Goal: Information Seeking & Learning: Understand process/instructions

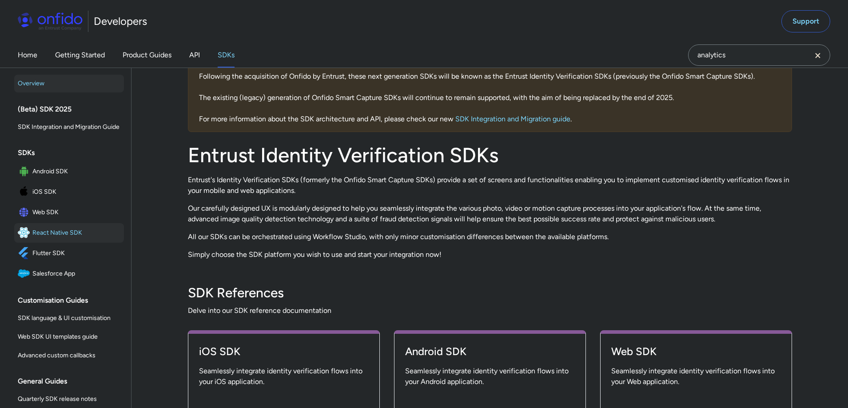
scroll to position [68, 0]
click at [53, 211] on span "Web SDK" at bounding box center [76, 212] width 88 height 12
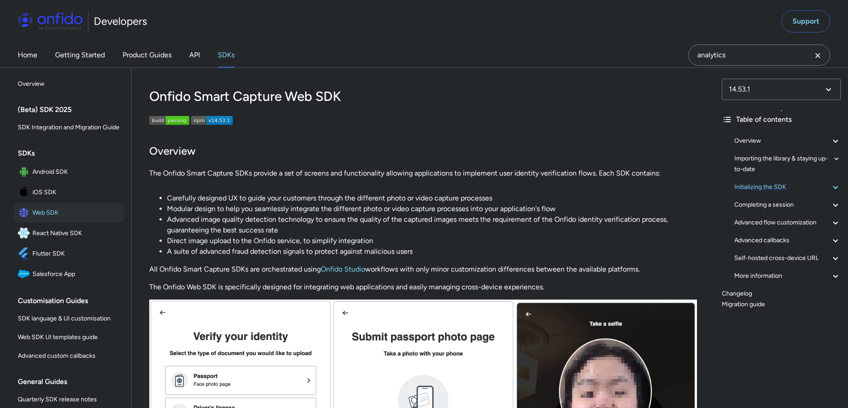
click at [782, 187] on div "Initializing the SDK" at bounding box center [787, 187] width 107 height 11
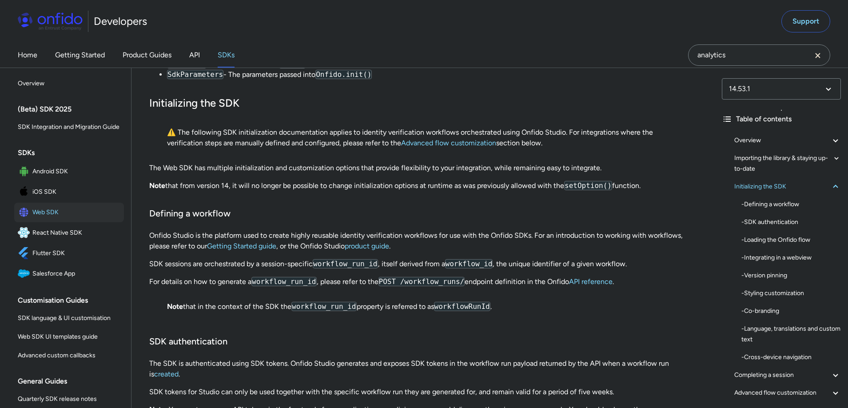
scroll to position [1659, 0]
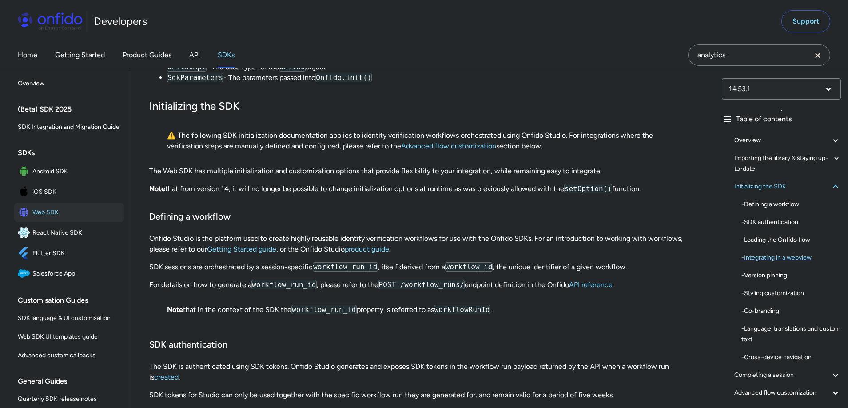
click at [797, 258] on div "- Integrating in a webview" at bounding box center [791, 257] width 100 height 11
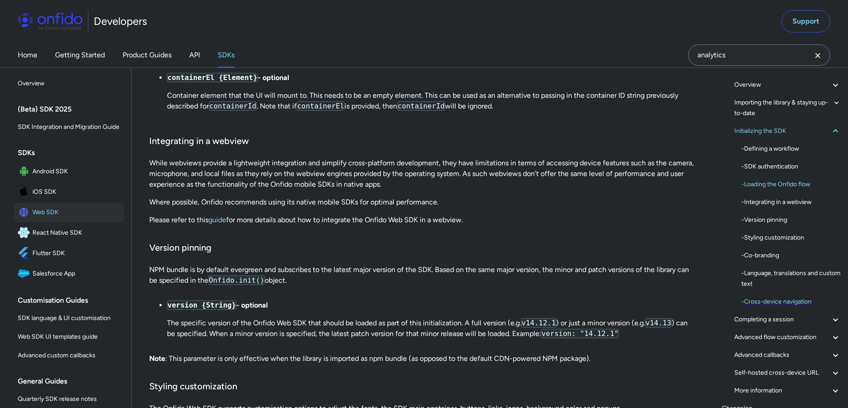
scroll to position [55, 0]
click at [64, 171] on span "Android SDK" at bounding box center [76, 171] width 88 height 12
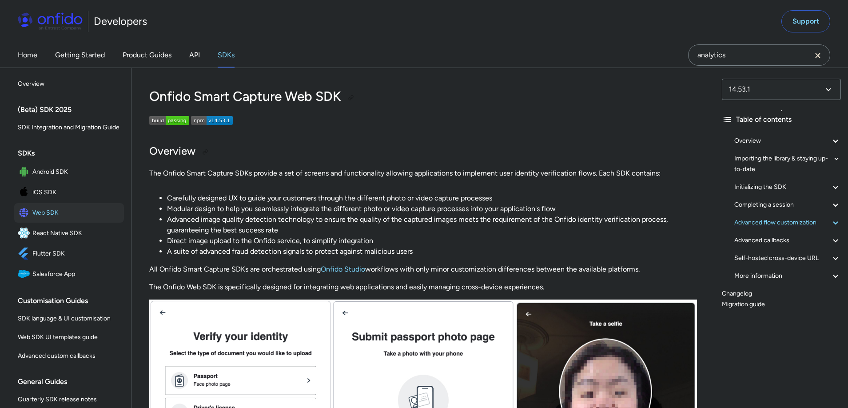
click at [798, 224] on div "Advanced flow customization" at bounding box center [787, 222] width 107 height 11
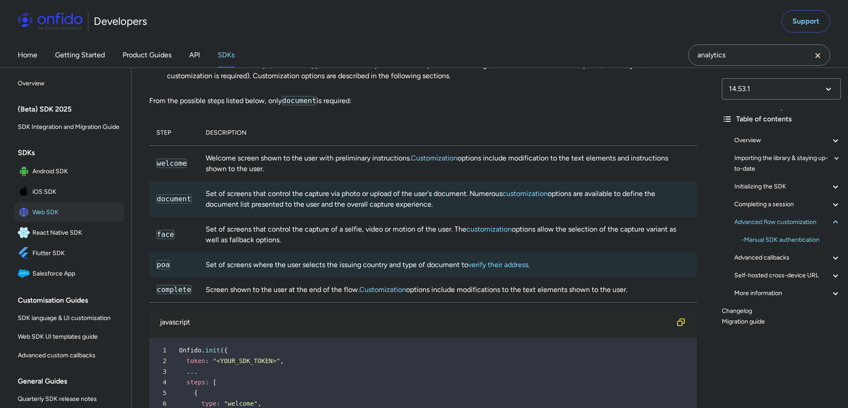
scroll to position [11683, 0]
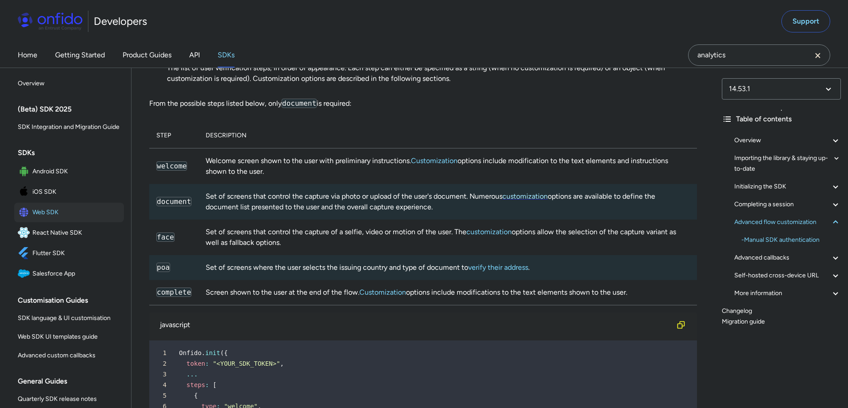
click at [540, 200] on link "customization" at bounding box center [524, 196] width 45 height 8
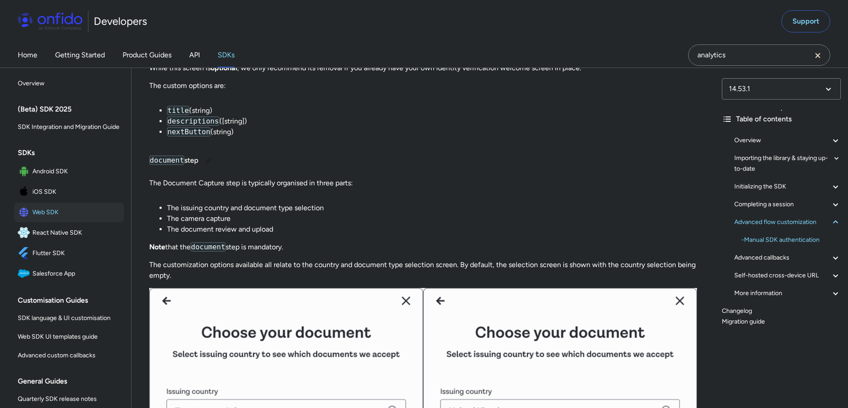
scroll to position [12207, 0]
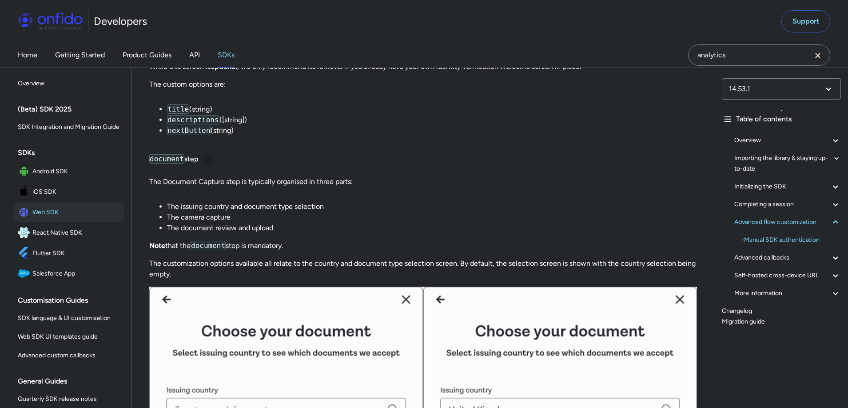
click at [212, 163] on div at bounding box center [208, 159] width 7 height 7
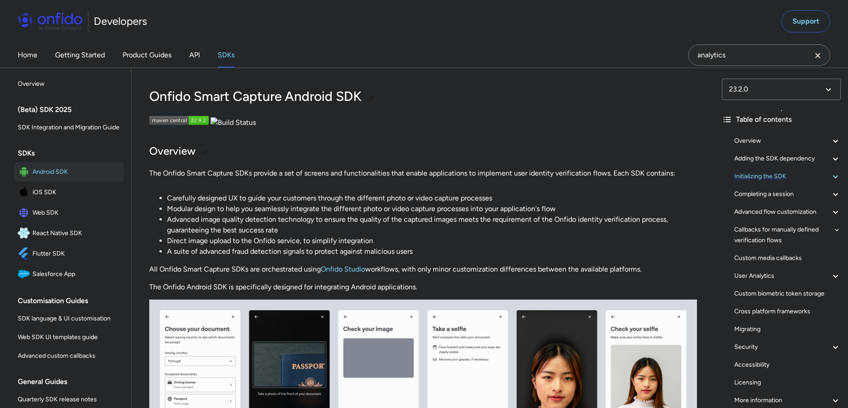
click at [789, 175] on div "Initializing the SDK" at bounding box center [787, 176] width 107 height 11
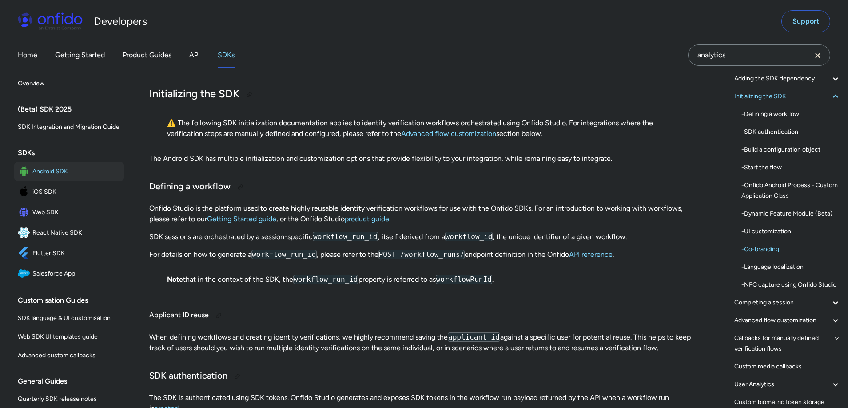
scroll to position [80, 0]
click at [791, 211] on div "- Dynamic Feature Module (Beta)" at bounding box center [791, 212] width 100 height 11
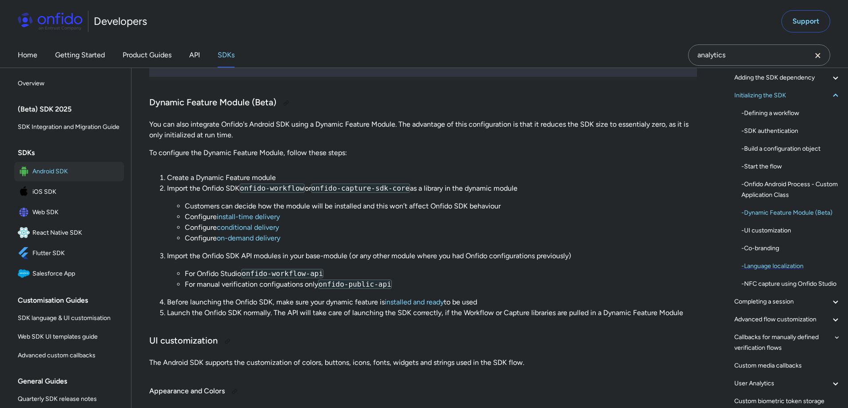
click at [794, 266] on div "- Language localization" at bounding box center [791, 266] width 100 height 11
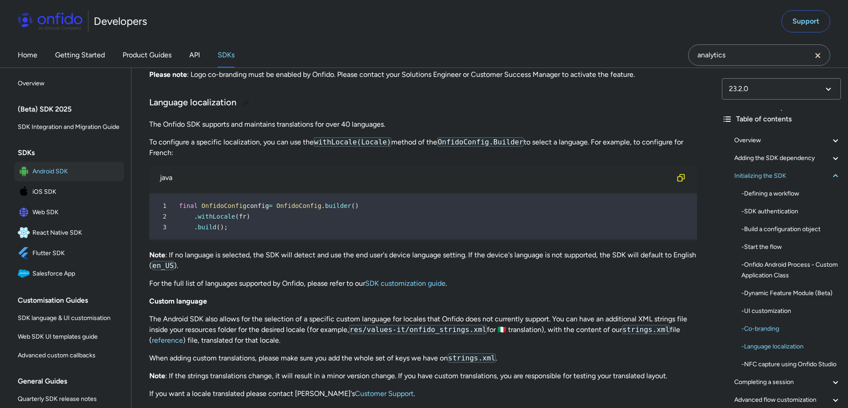
click at [770, 329] on div "- Co-branding" at bounding box center [791, 328] width 100 height 11
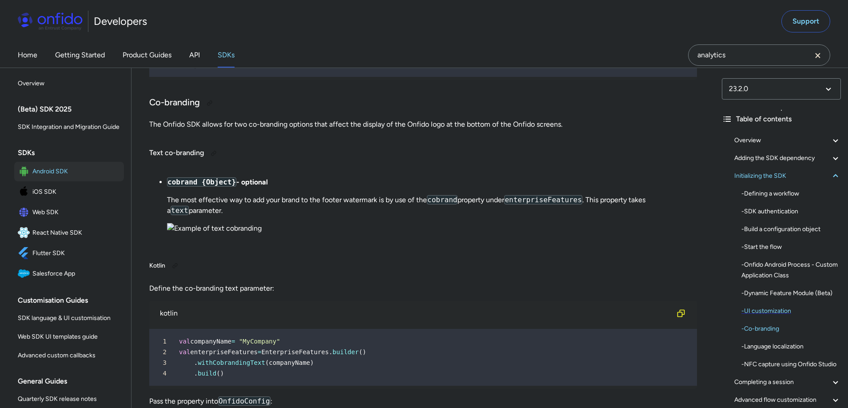
click at [770, 311] on div "- UI customization" at bounding box center [791, 311] width 100 height 11
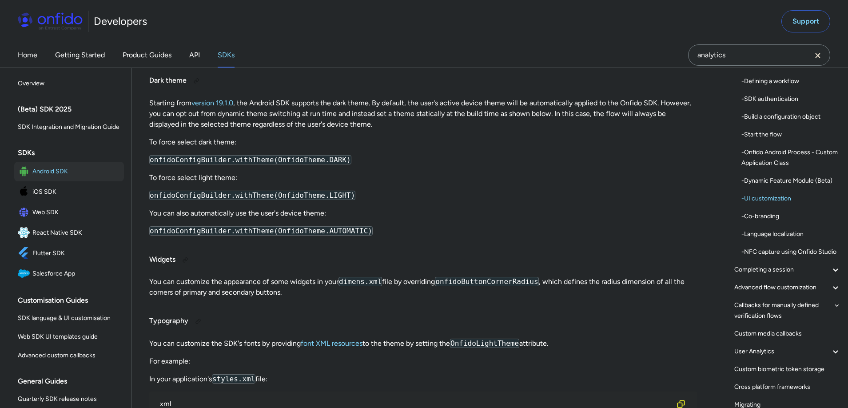
scroll to position [115, 0]
click at [789, 284] on div "Advanced flow customization" at bounding box center [787, 285] width 107 height 11
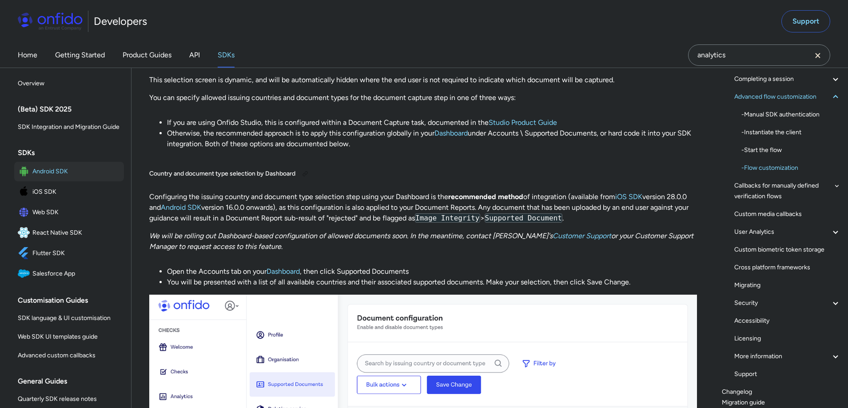
scroll to position [9574, 0]
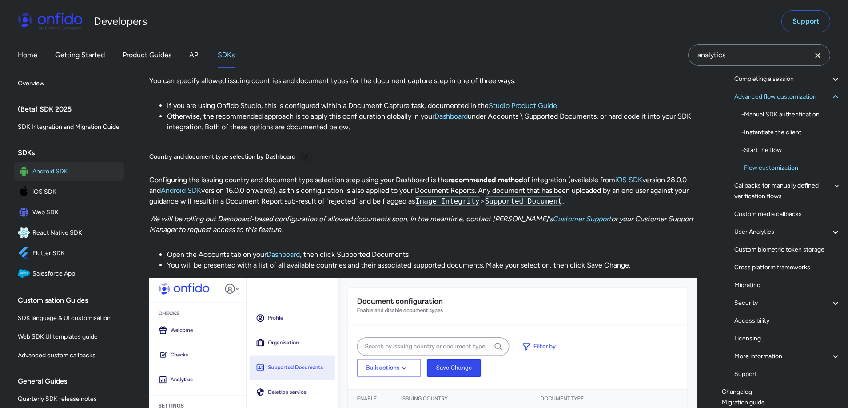
click at [307, 160] on div at bounding box center [305, 156] width 7 height 7
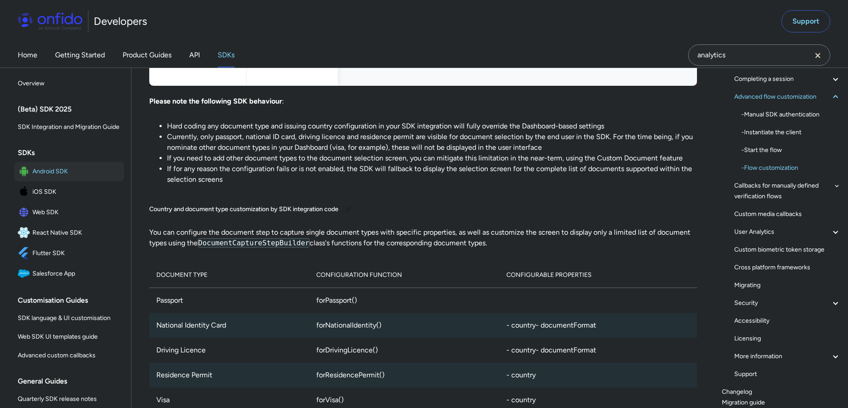
scroll to position [10056, 0]
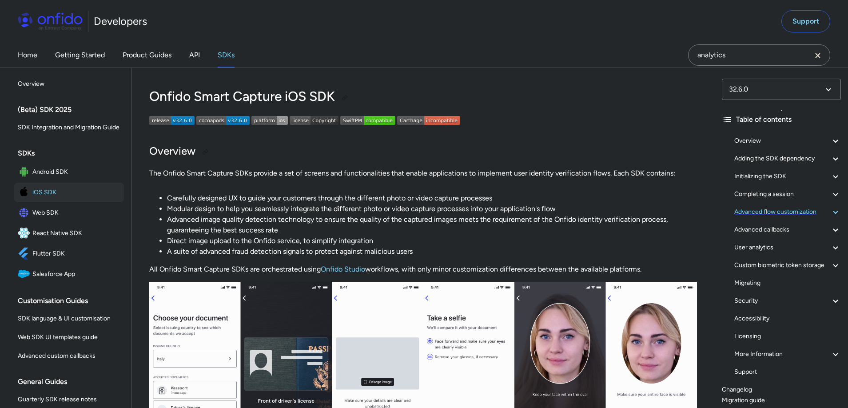
click at [797, 213] on div "Advanced flow customization" at bounding box center [787, 212] width 107 height 11
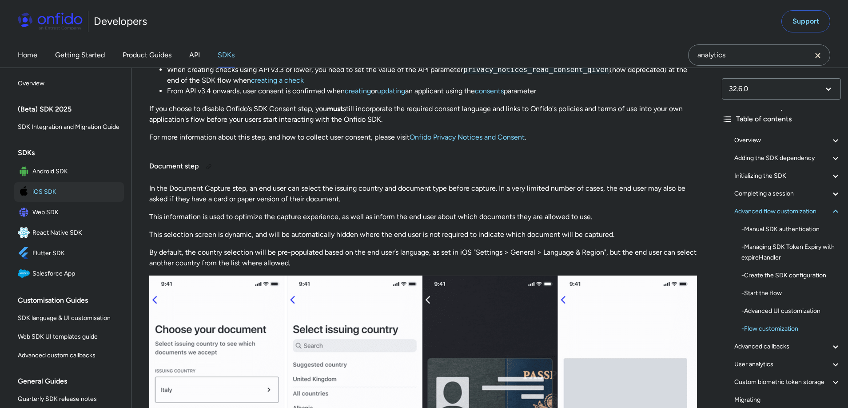
scroll to position [10153, 0]
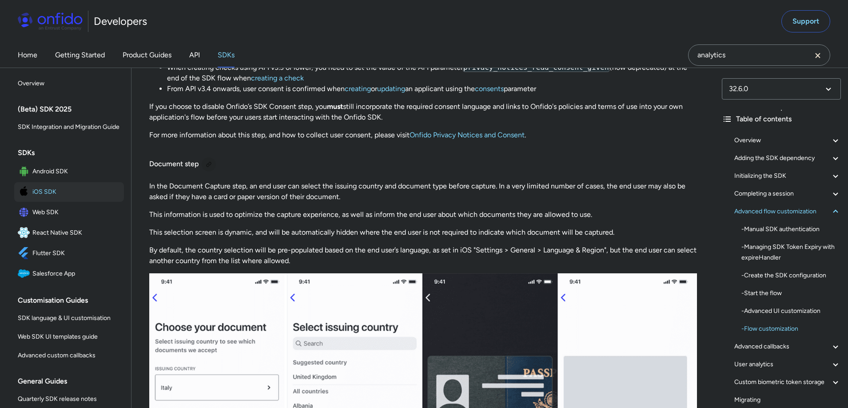
click at [208, 164] on div at bounding box center [208, 164] width 7 height 7
